Goal: Transaction & Acquisition: Purchase product/service

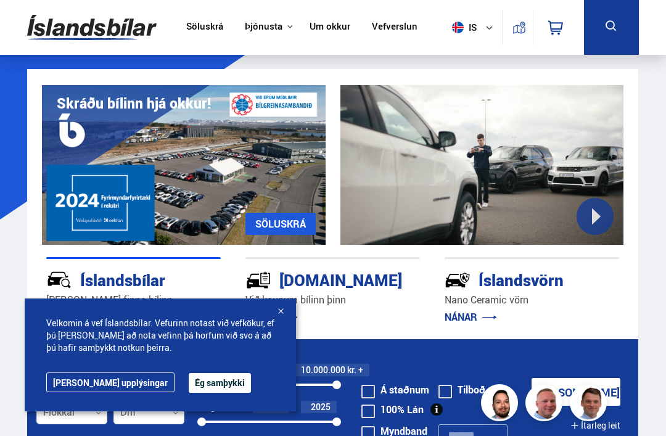
click at [189, 392] on button "Ég samþykki" at bounding box center [220, 383] width 62 height 20
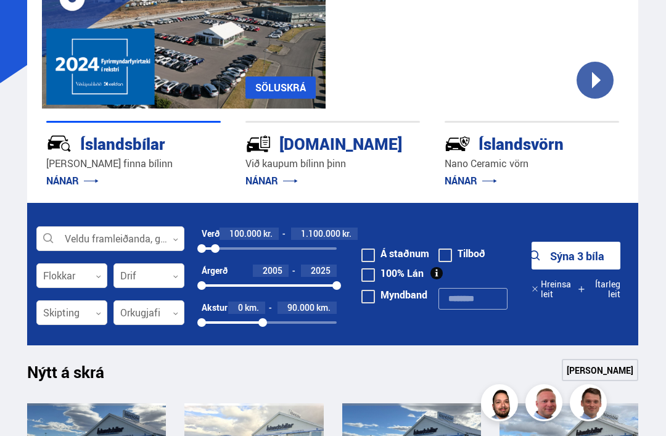
scroll to position [133, 0]
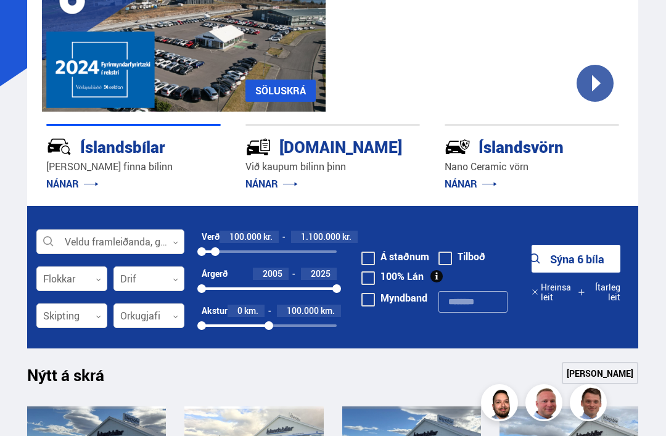
click at [161, 282] on div at bounding box center [148, 279] width 71 height 25
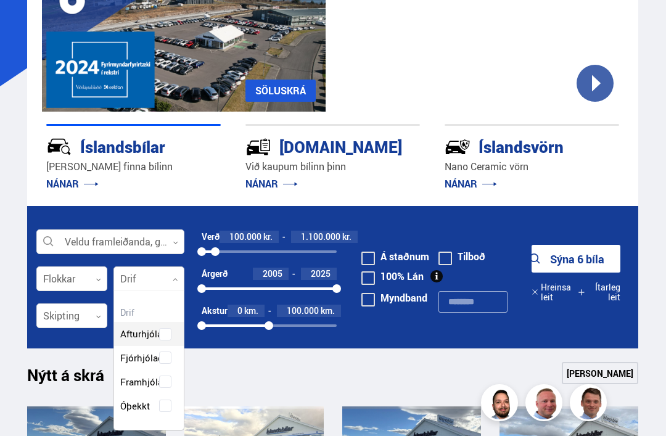
scroll to position [136, 70]
click at [167, 337] on div "[PERSON_NAME] valið Afturhjóladrif Fjórhjóladrif Framhjóladrif Óþekkt" at bounding box center [148, 360] width 71 height 140
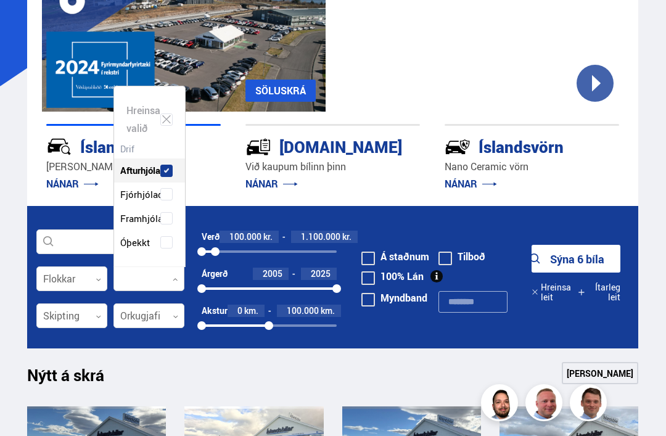
scroll to position [177, 71]
click at [216, 204] on div "Íslandsbílar [PERSON_NAME] finna bílinn NÁNAR [DOMAIN_NAME] Við kaupum bílinn þ…" at bounding box center [332, 159] width 611 height 94
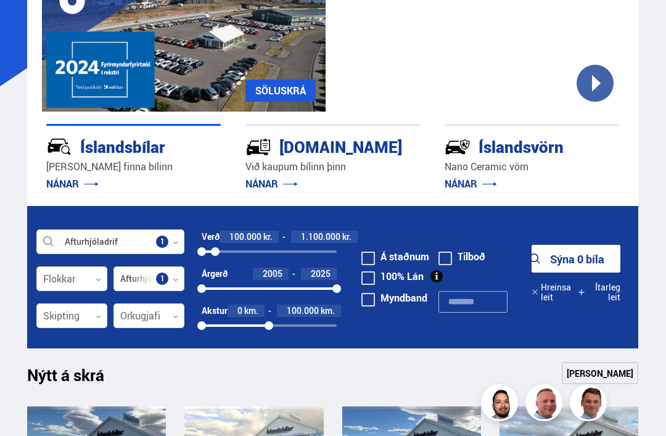
click at [94, 327] on div at bounding box center [71, 316] width 71 height 25
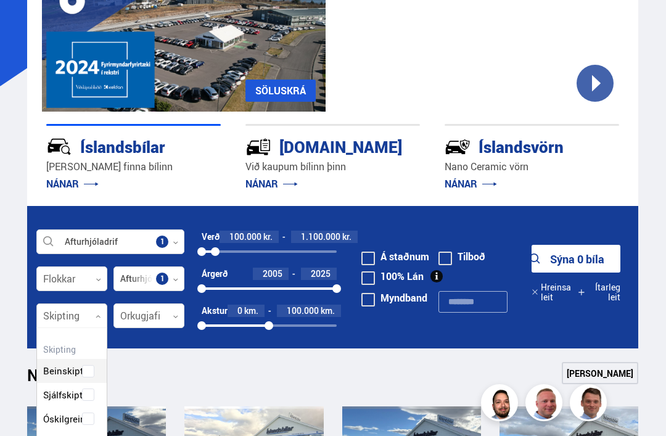
scroll to position [113, 70]
click at [89, 371] on div "[PERSON_NAME] valið Beinskipting Sjálfskipting Óskilgreint" at bounding box center [71, 385] width 71 height 116
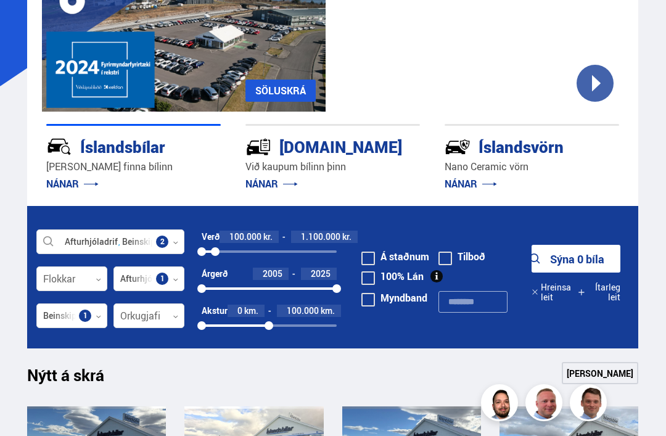
click at [165, 313] on div at bounding box center [148, 316] width 71 height 25
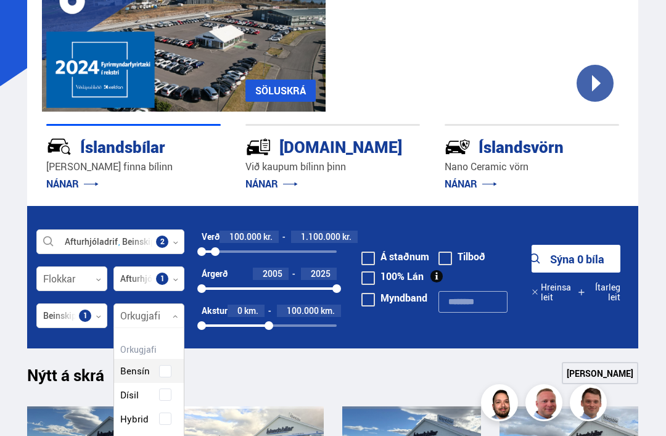
scroll to position [177, 70]
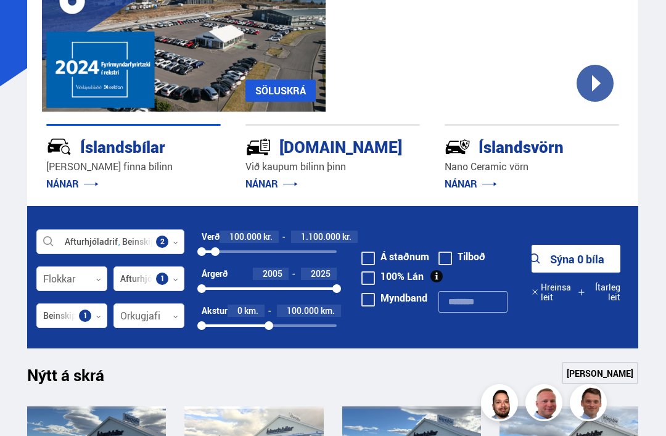
click at [84, 239] on div at bounding box center [110, 242] width 148 height 25
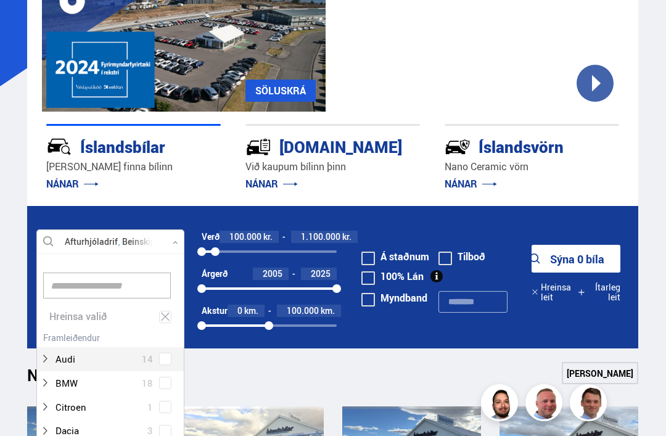
scroll to position [184, 147]
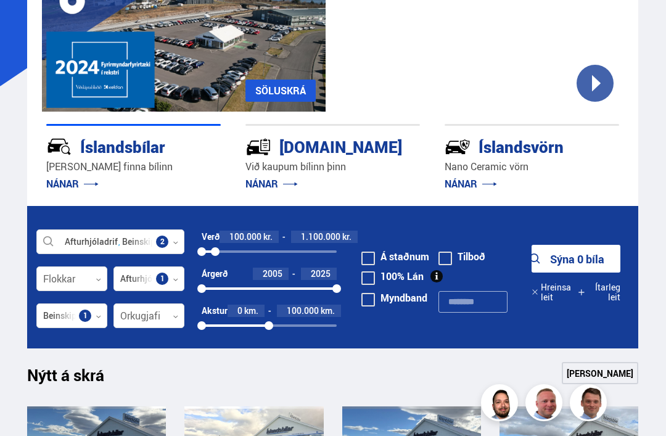
click at [143, 285] on div at bounding box center [148, 279] width 71 height 25
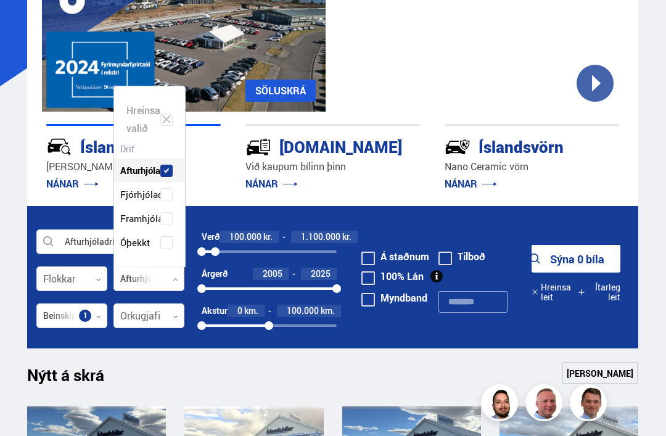
scroll to position [177, 71]
click at [581, 258] on button "Sýna 0 bíla" at bounding box center [575, 259] width 89 height 28
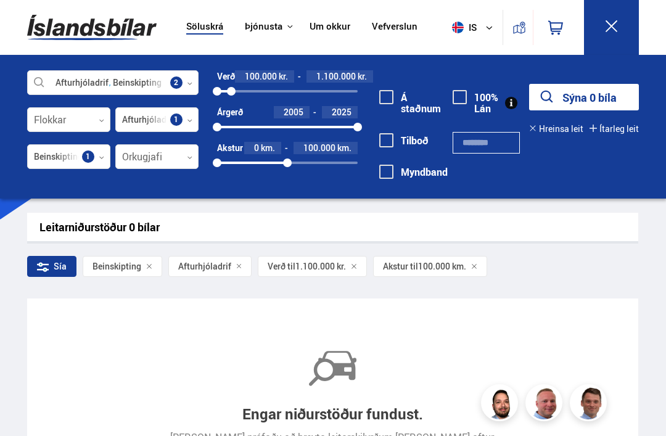
click at [68, 81] on div at bounding box center [112, 83] width 171 height 25
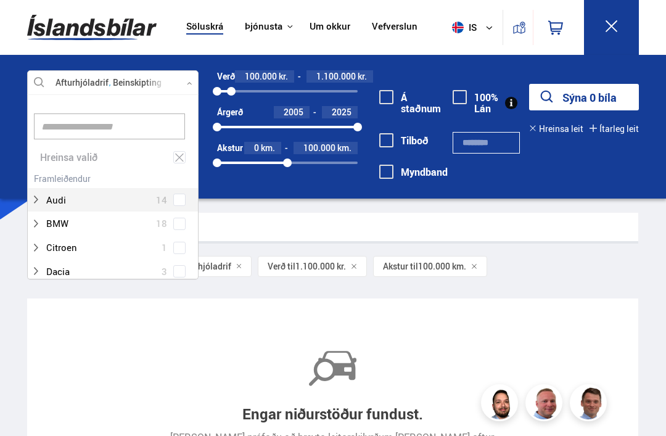
scroll to position [184, 170]
click at [177, 157] on icon at bounding box center [179, 158] width 11 height 12
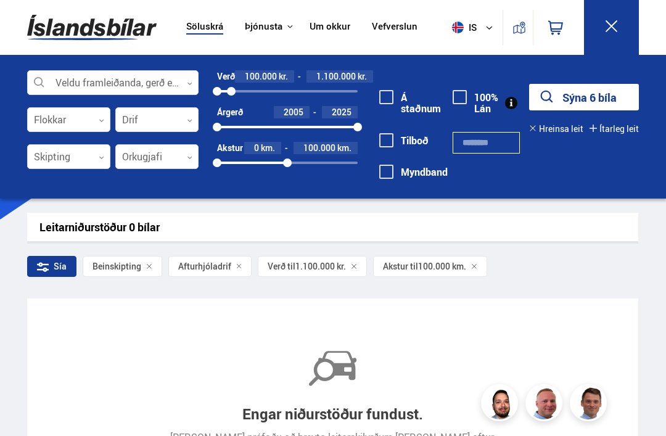
click at [596, 99] on button "Sýna 6 bíla" at bounding box center [584, 97] width 110 height 27
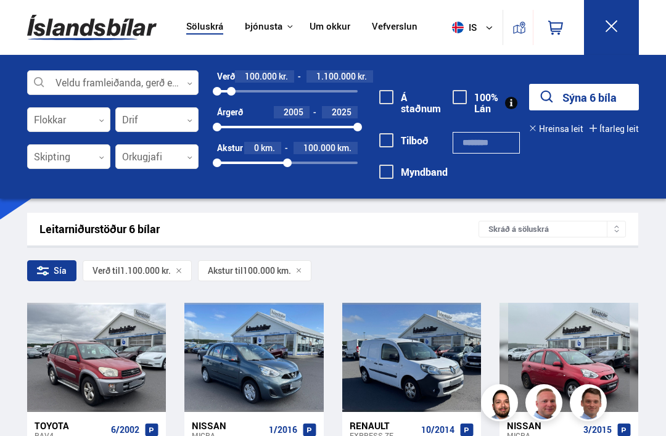
click at [596, 101] on button "Sýna 19 bíla" at bounding box center [584, 97] width 110 height 27
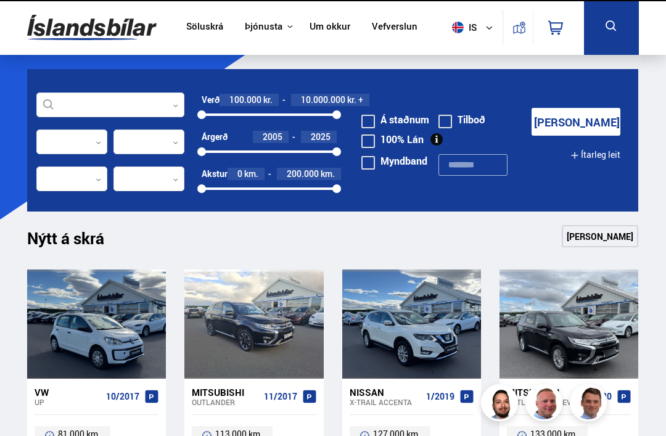
scroll to position [133, 0]
